Goal: Information Seeking & Learning: Learn about a topic

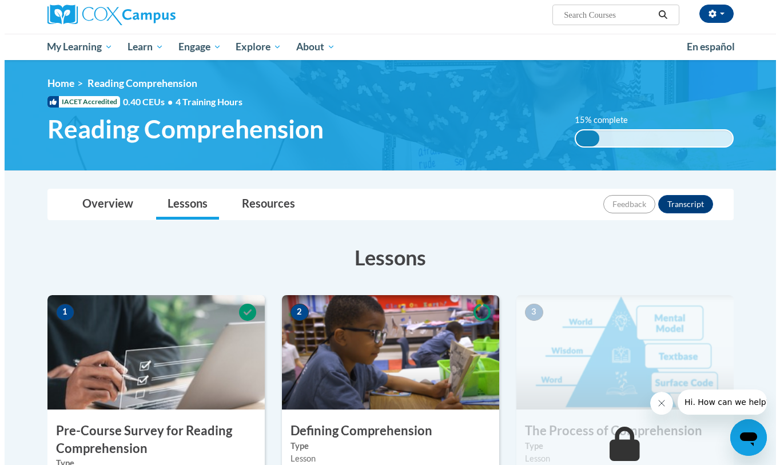
scroll to position [229, 0]
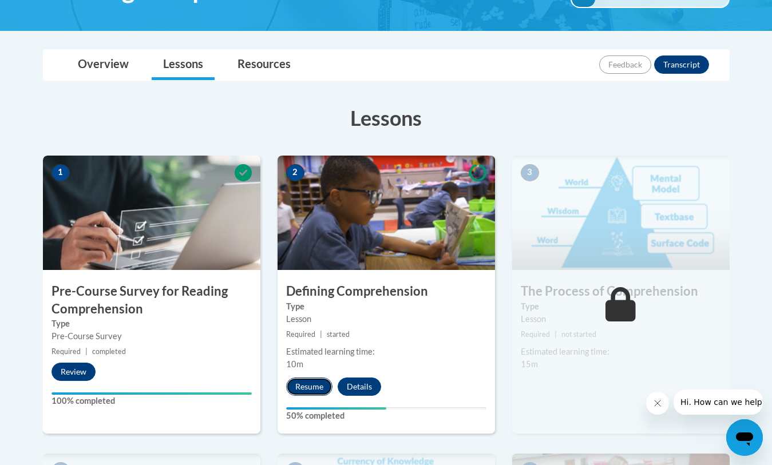
click at [316, 384] on button "Resume" at bounding box center [309, 386] width 46 height 18
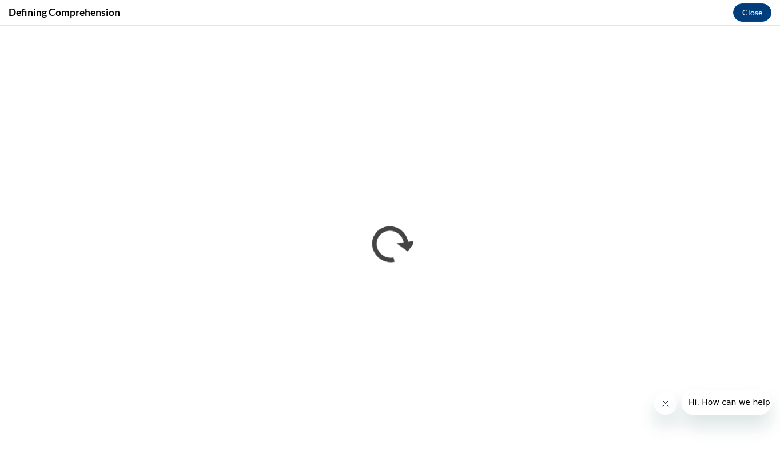
scroll to position [0, 0]
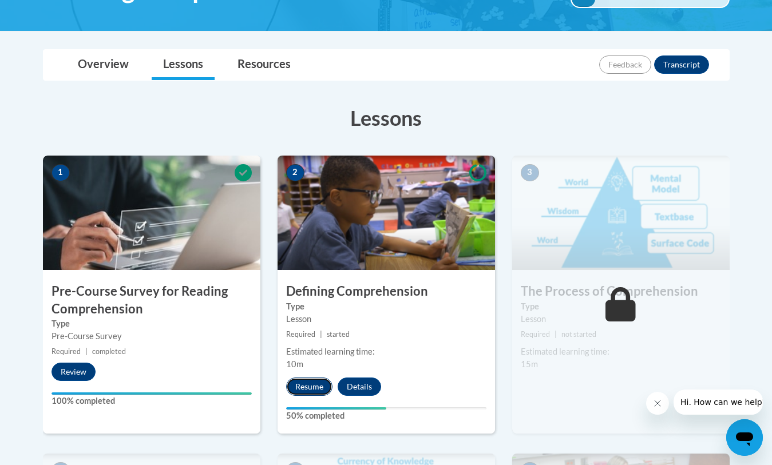
click at [306, 386] on button "Resume" at bounding box center [309, 386] width 46 height 18
